Goal: Navigation & Orientation: Find specific page/section

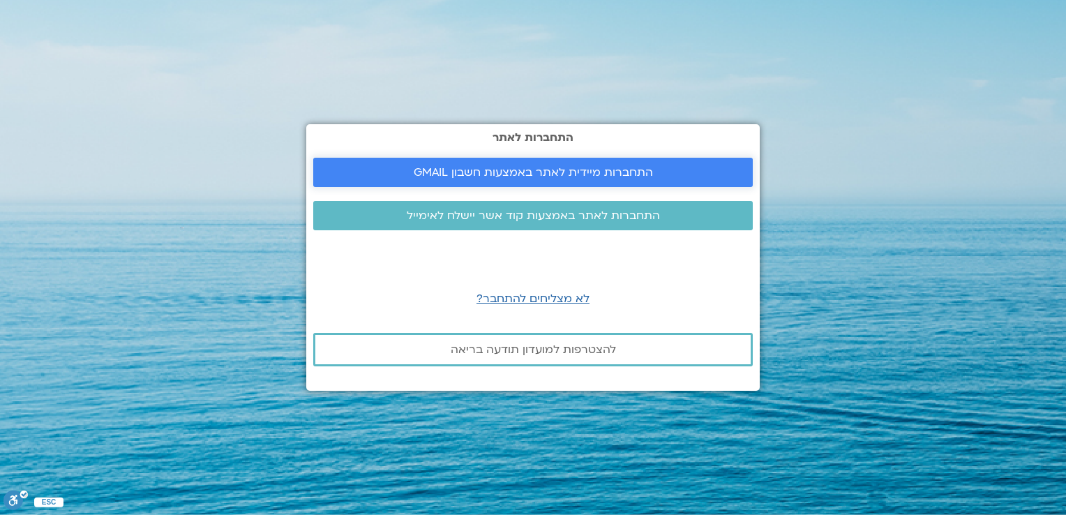
click at [533, 174] on span "התחברות מיידית לאתר באמצעות חשבון GMAIL" at bounding box center [533, 172] width 239 height 13
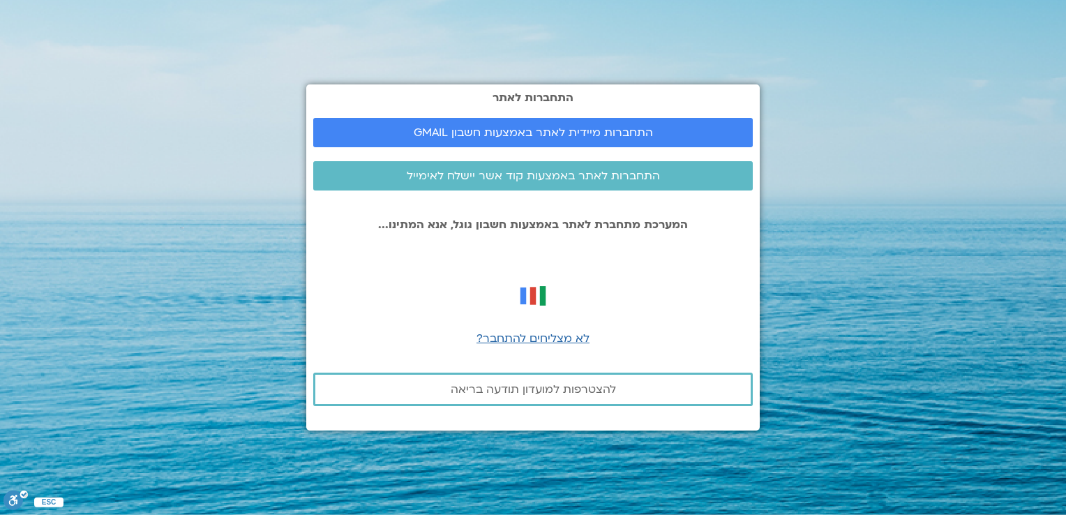
drag, startPoint x: 533, startPoint y: 174, endPoint x: 892, endPoint y: 117, distance: 364.0
click at [892, 117] on section "התחברות לאתר התחברות מיידית לאתר באמצעות חשבון GMAIL התחברות לאתר באמצעות קוד א…" at bounding box center [533, 257] width 1066 height 515
click at [541, 133] on span "התחברות מיידית לאתר באמצעות חשבון GMAIL" at bounding box center [533, 132] width 239 height 13
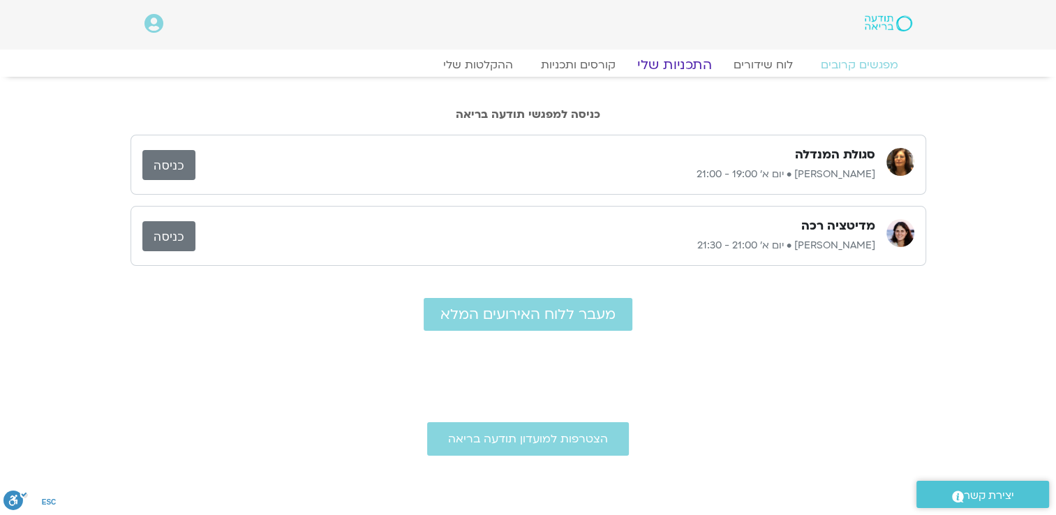
click at [674, 68] on link "התכניות שלי" at bounding box center [674, 65] width 108 height 17
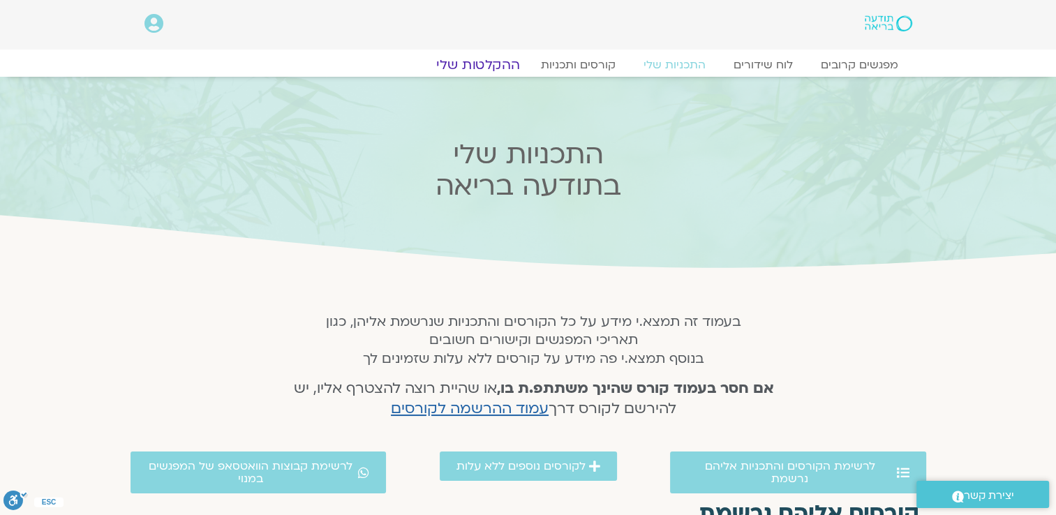
click at [503, 66] on link "ההקלטות שלי" at bounding box center [477, 65] width 117 height 17
